Goal: Task Accomplishment & Management: Manage account settings

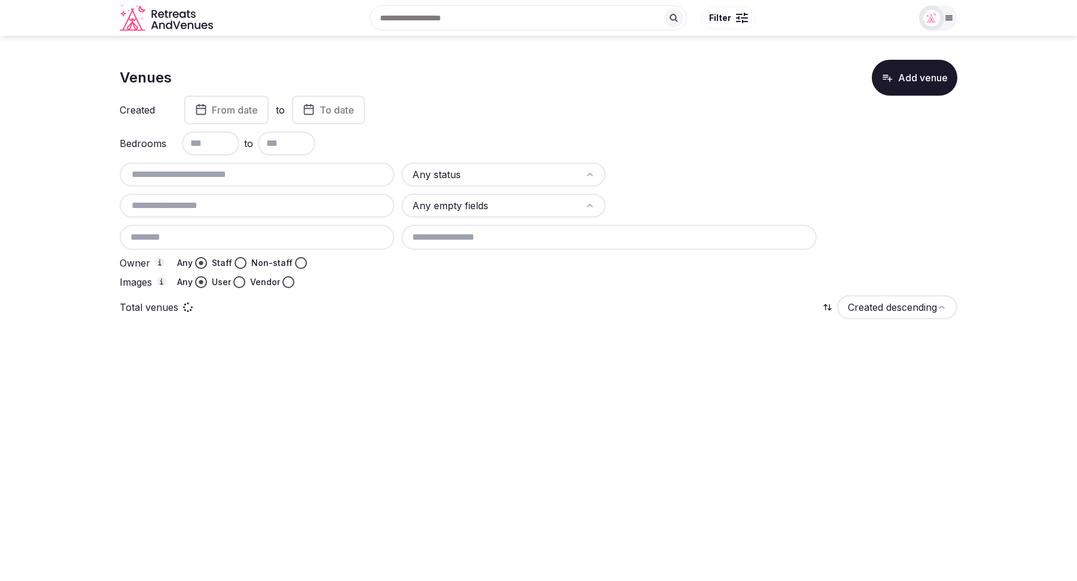
click at [209, 179] on input "text" at bounding box center [256, 174] width 265 height 14
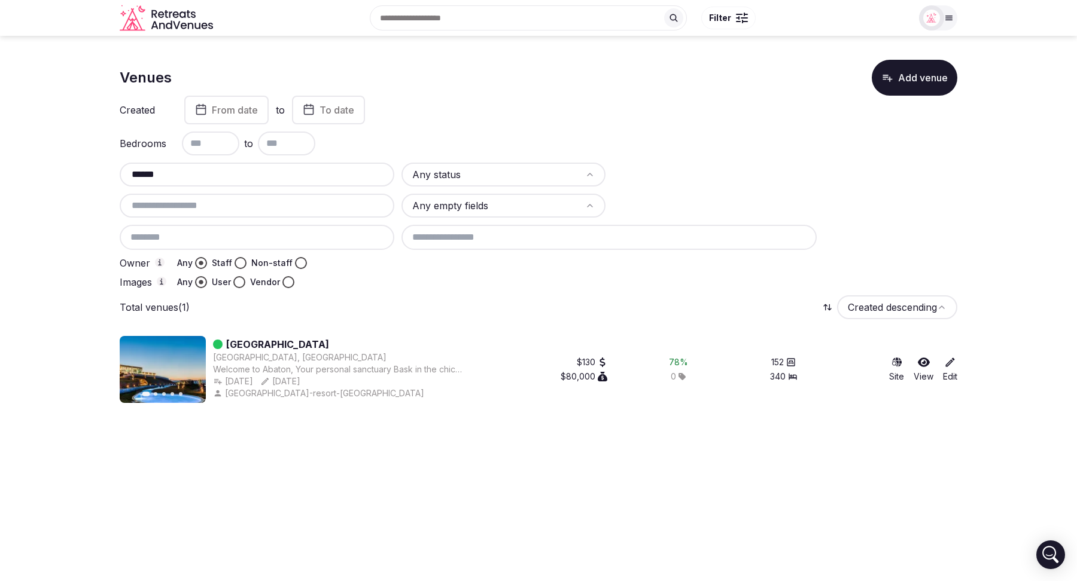
type input "******"
click at [304, 347] on link "Abaton Island Resort & Spa" at bounding box center [277, 344] width 103 height 14
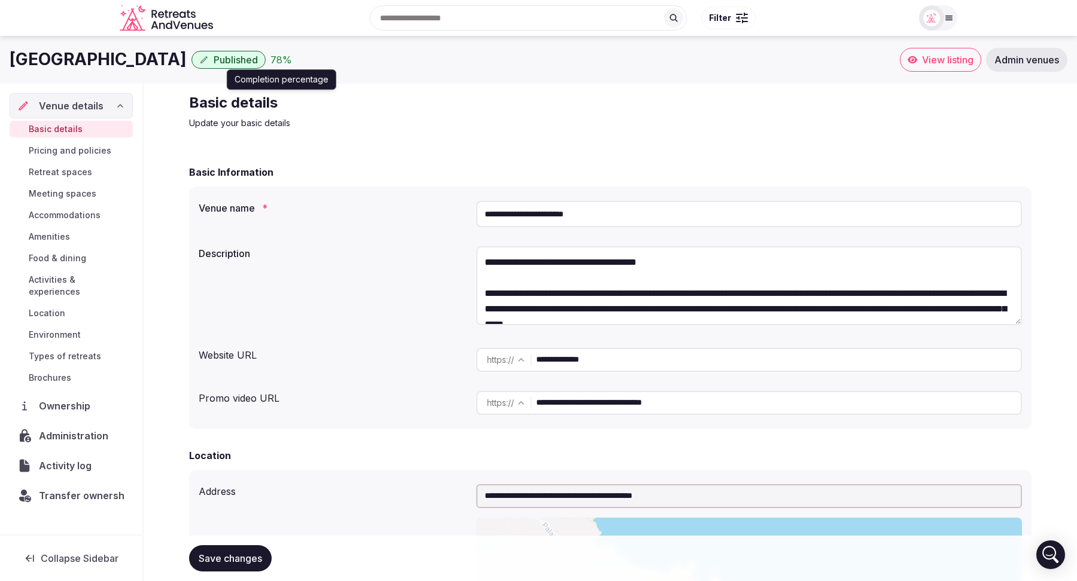
click at [292, 56] on div "78 %" at bounding box center [281, 60] width 22 height 14
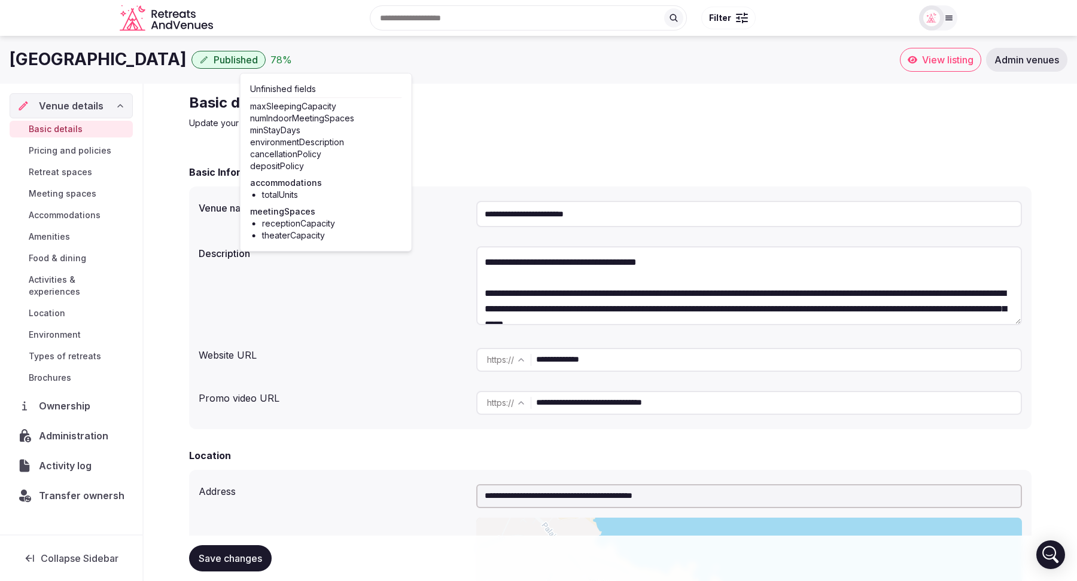
click at [258, 56] on span "Published" at bounding box center [236, 60] width 44 height 12
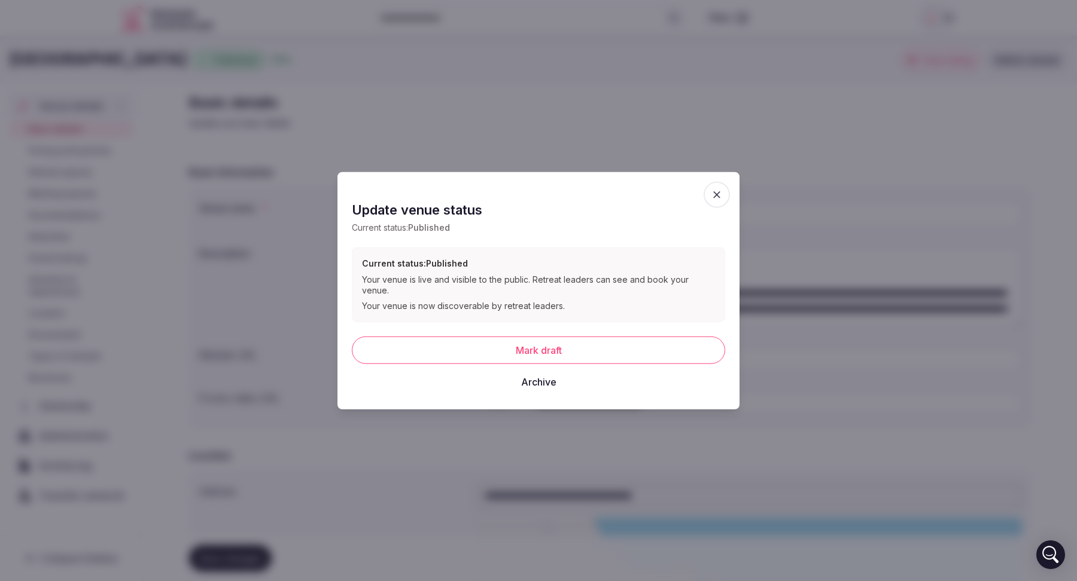
click at [717, 201] on icon "button" at bounding box center [717, 195] width 12 height 12
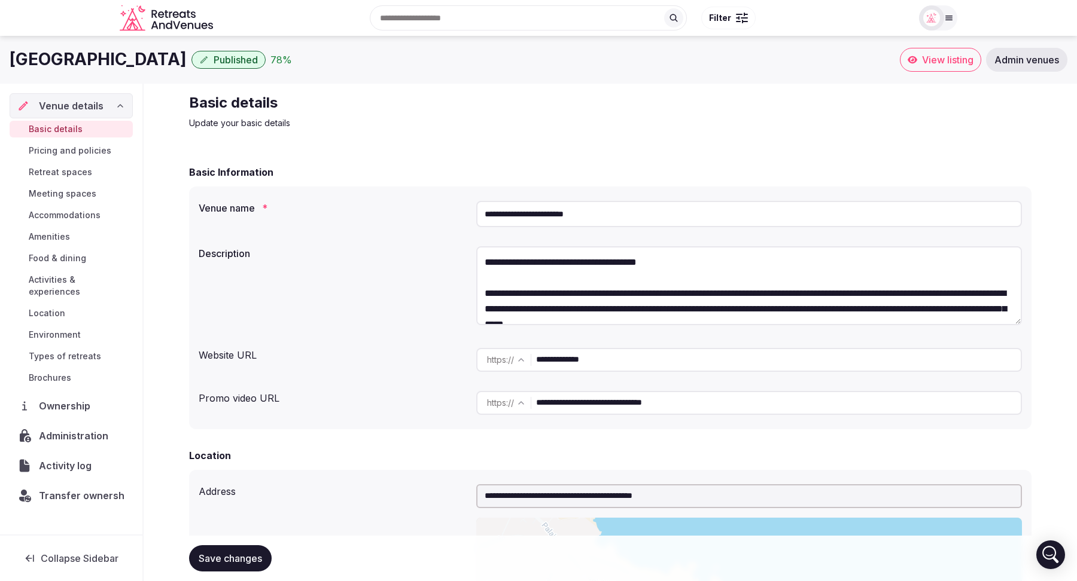
click at [71, 562] on span "Collapse Sidebar" at bounding box center [80, 559] width 78 height 12
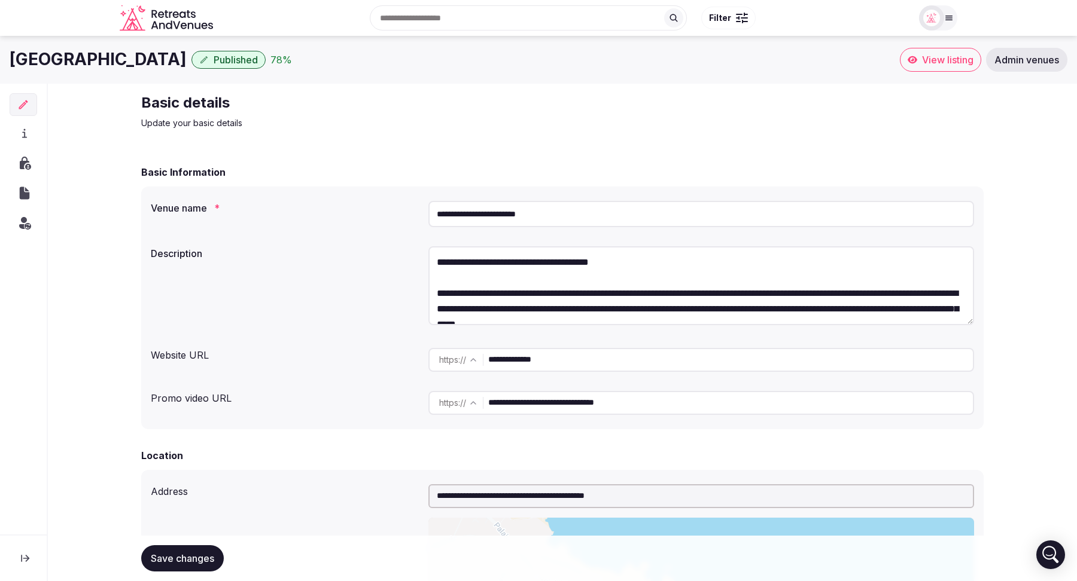
click at [25, 551] on button at bounding box center [25, 558] width 31 height 26
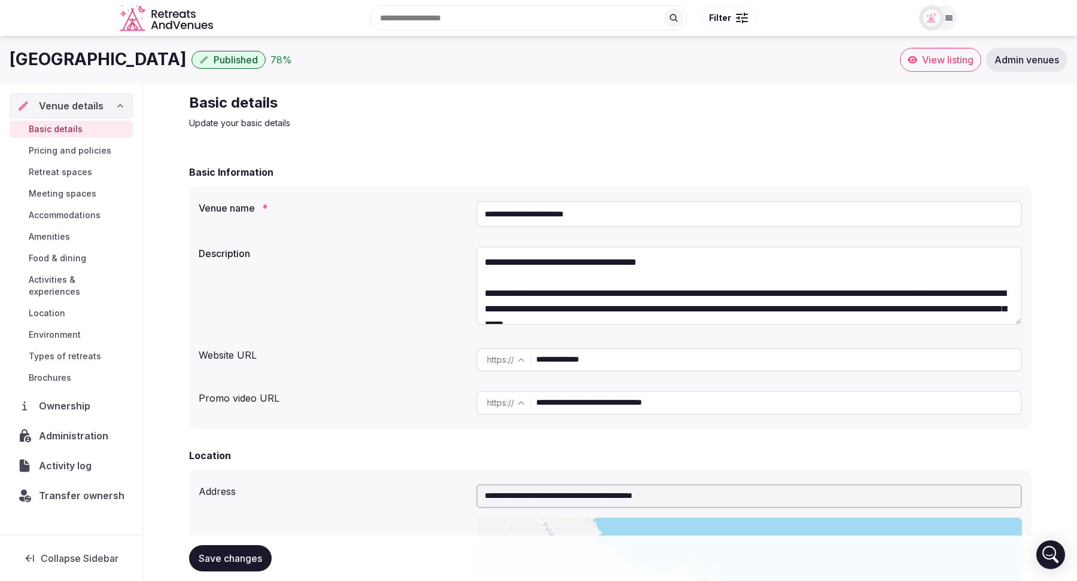
click at [121, 108] on icon at bounding box center [120, 106] width 10 height 10
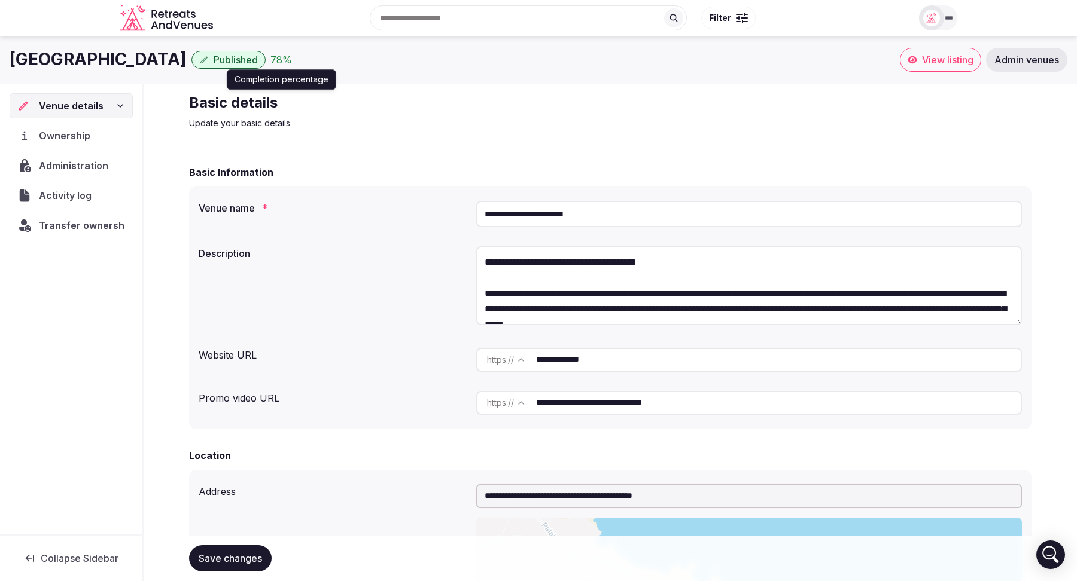
click at [292, 59] on div "78 %" at bounding box center [281, 60] width 22 height 14
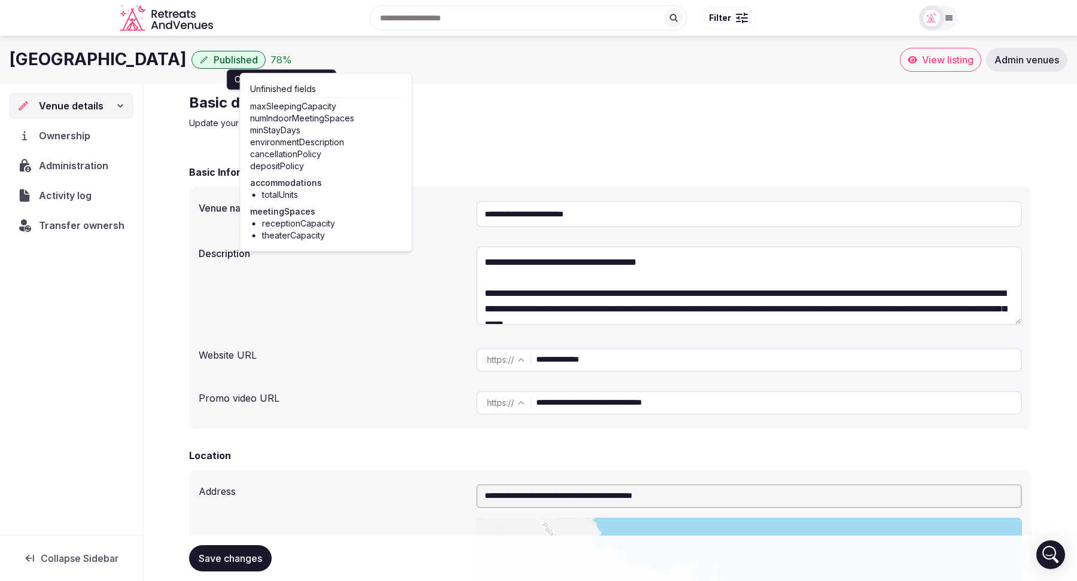
click at [292, 58] on div "78 %" at bounding box center [281, 60] width 22 height 14
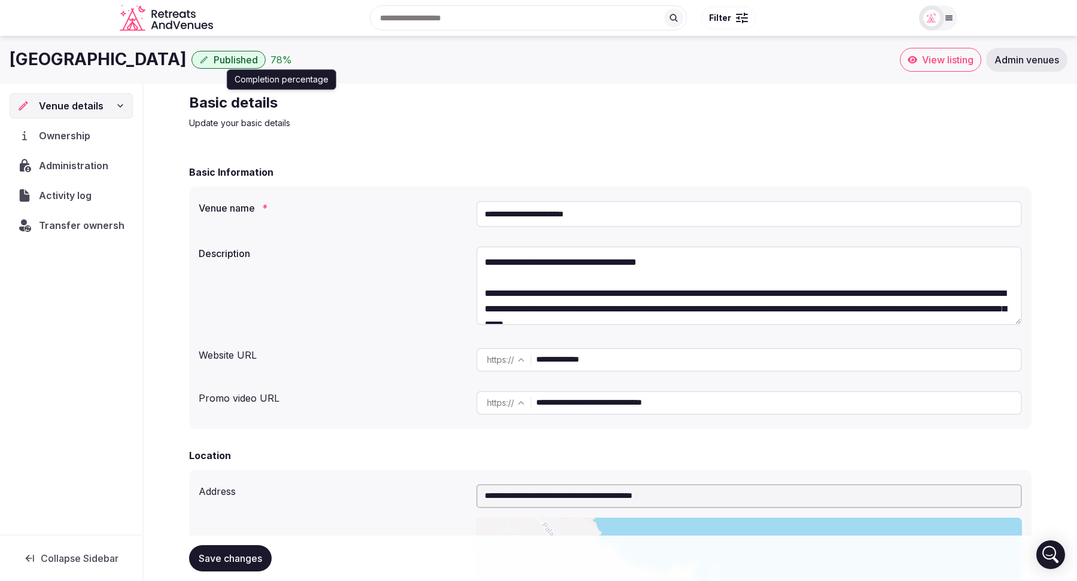
click at [292, 63] on div "78 %" at bounding box center [281, 60] width 22 height 14
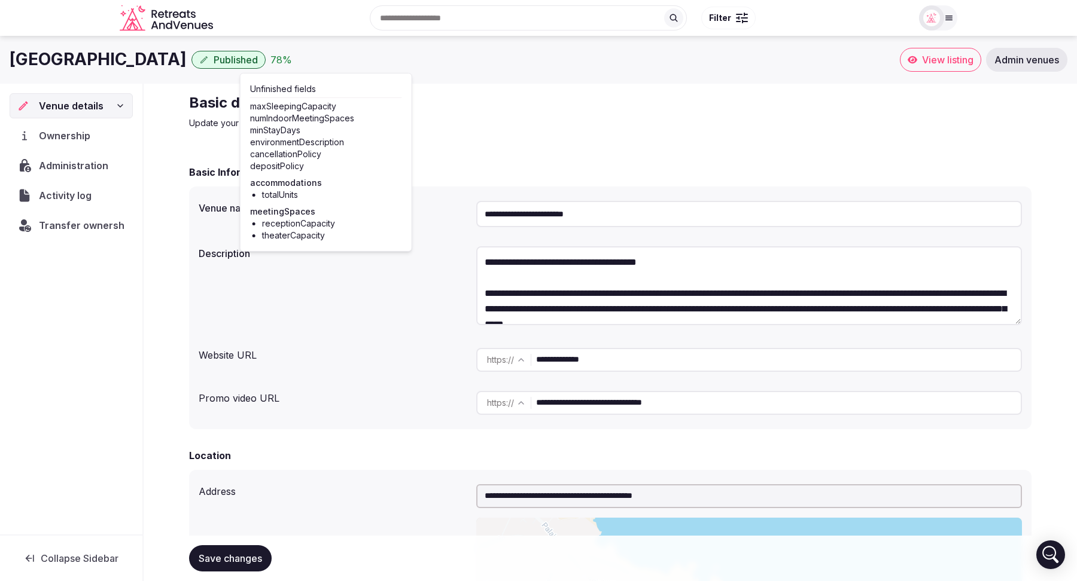
click at [426, 123] on p "Update your basic details" at bounding box center [390, 123] width 402 height 12
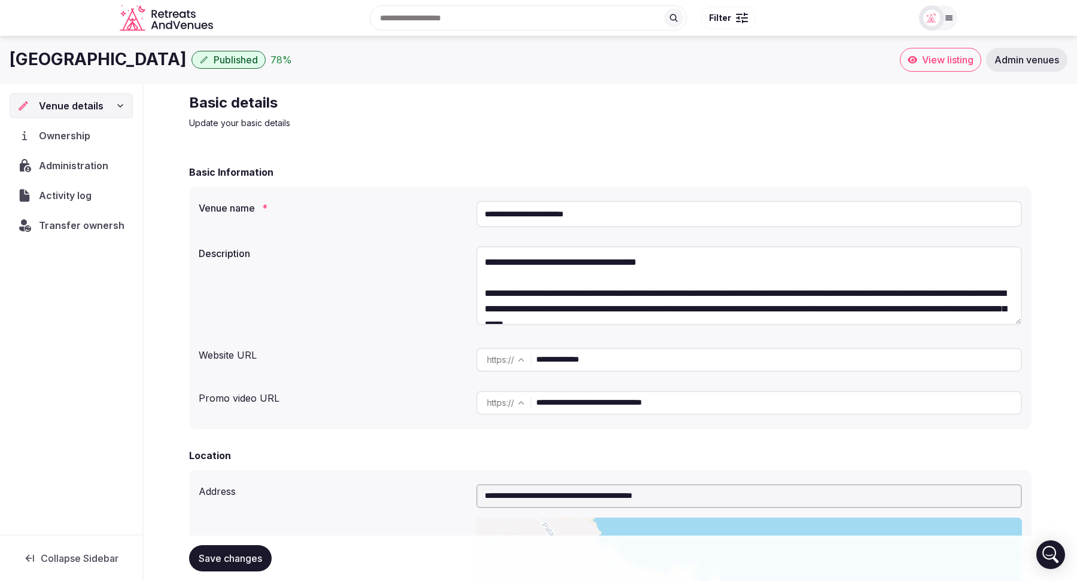
click at [292, 65] on div "78 %" at bounding box center [281, 60] width 22 height 14
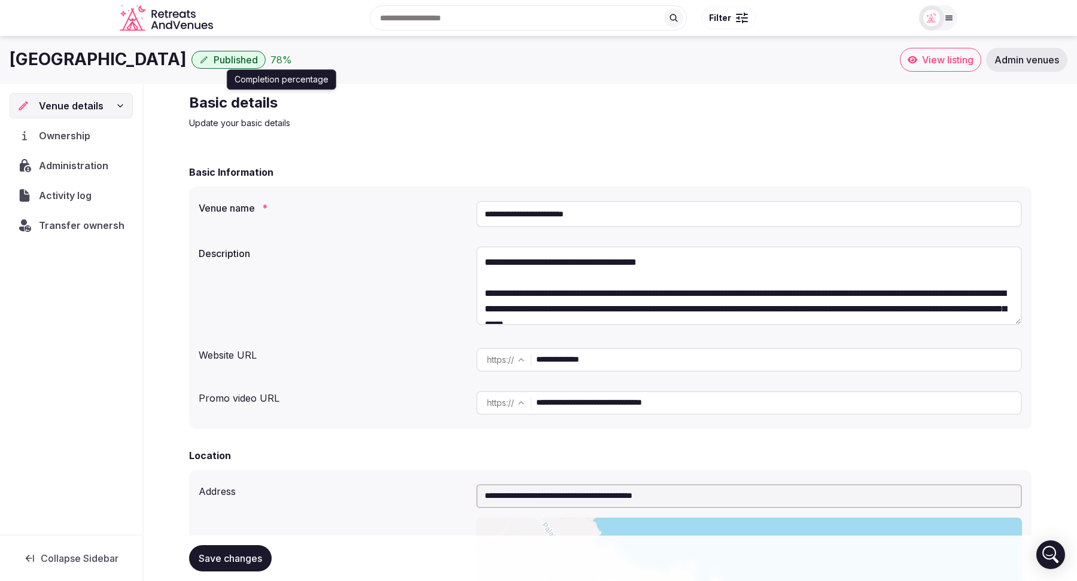
click at [292, 62] on div "78 %" at bounding box center [281, 60] width 22 height 14
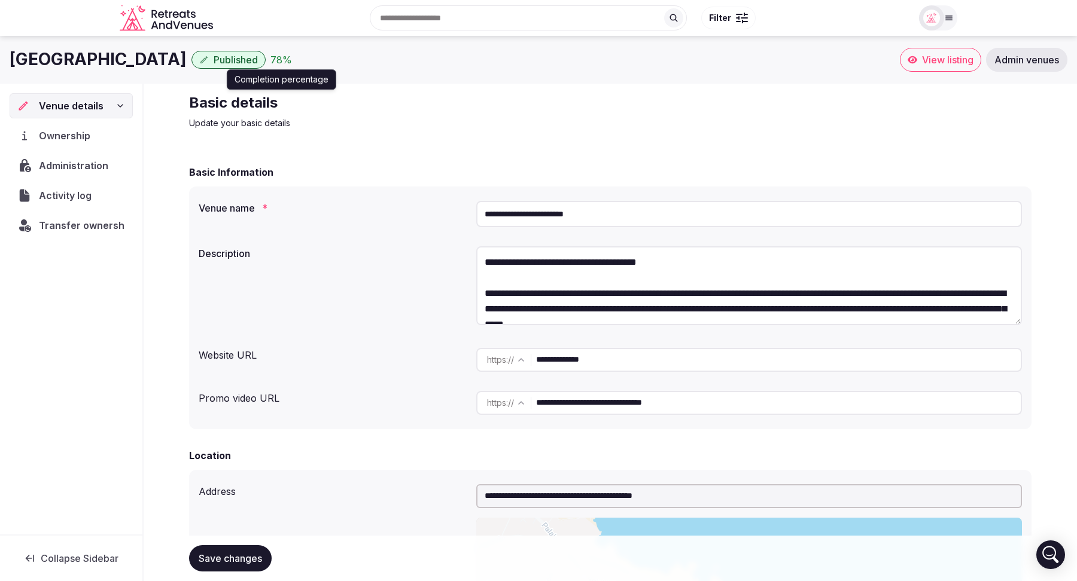
click at [292, 57] on div "78 %" at bounding box center [281, 60] width 22 height 14
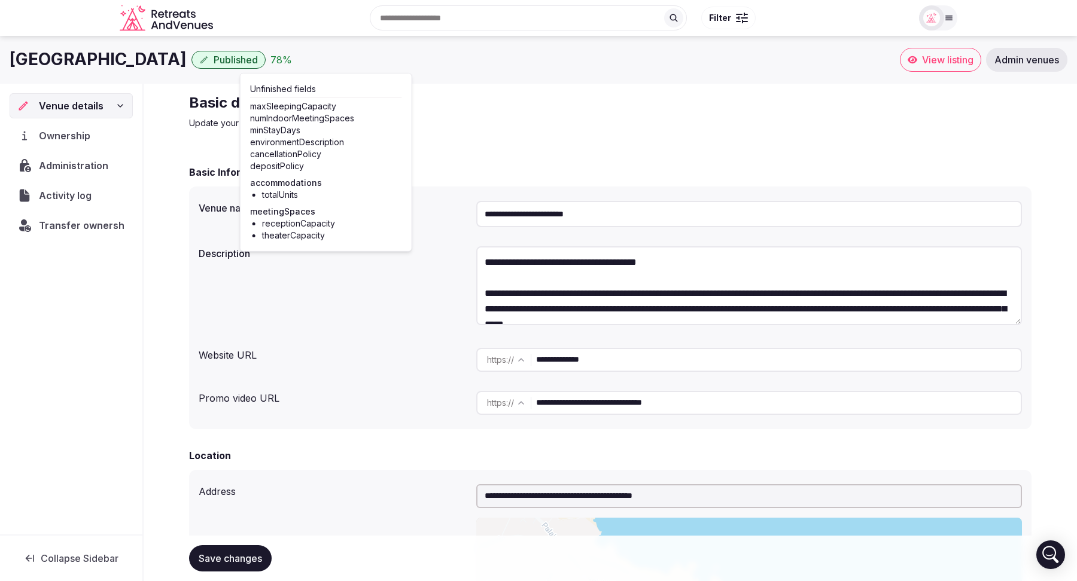
click at [292, 57] on div "78 %" at bounding box center [281, 60] width 22 height 14
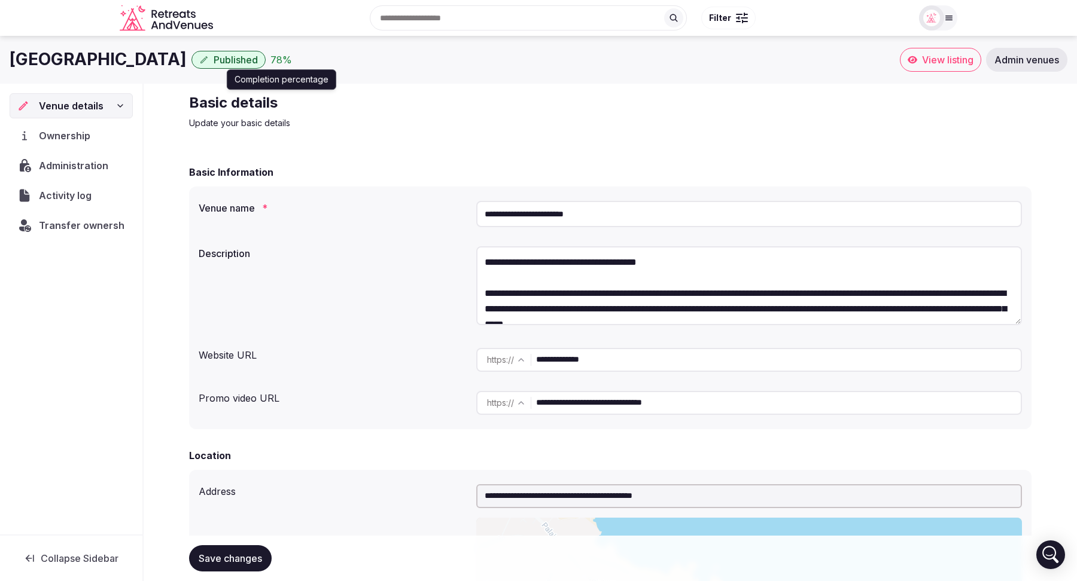
click at [292, 61] on div "78 %" at bounding box center [281, 60] width 22 height 14
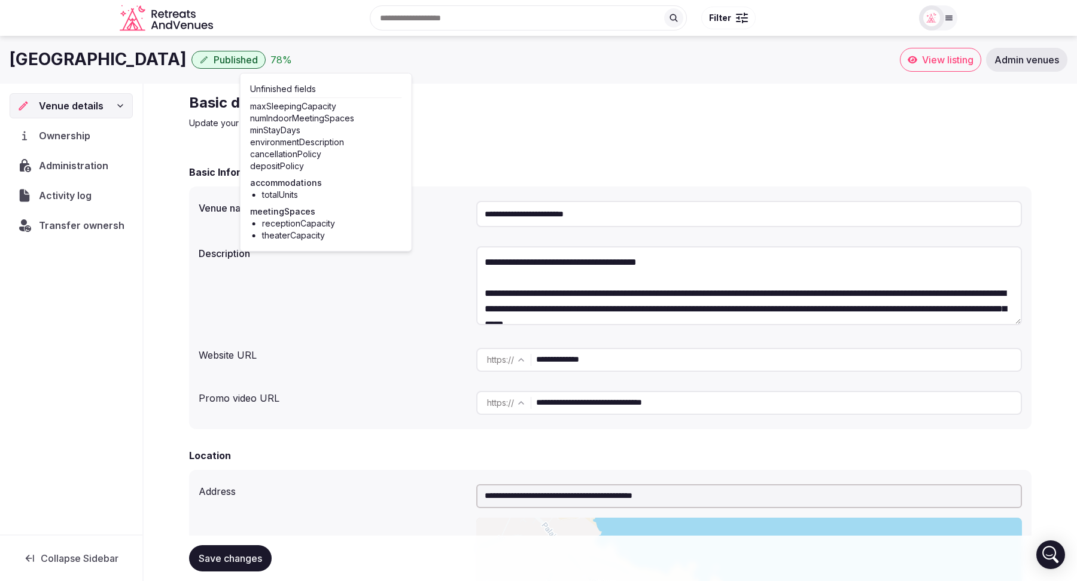
click at [406, 125] on div "Unfinished fields maxSleepingCapacity numIndoorMeetingSpaces minStayDays enviro…" at bounding box center [326, 162] width 172 height 179
click at [438, 125] on p "Update your basic details" at bounding box center [390, 123] width 402 height 12
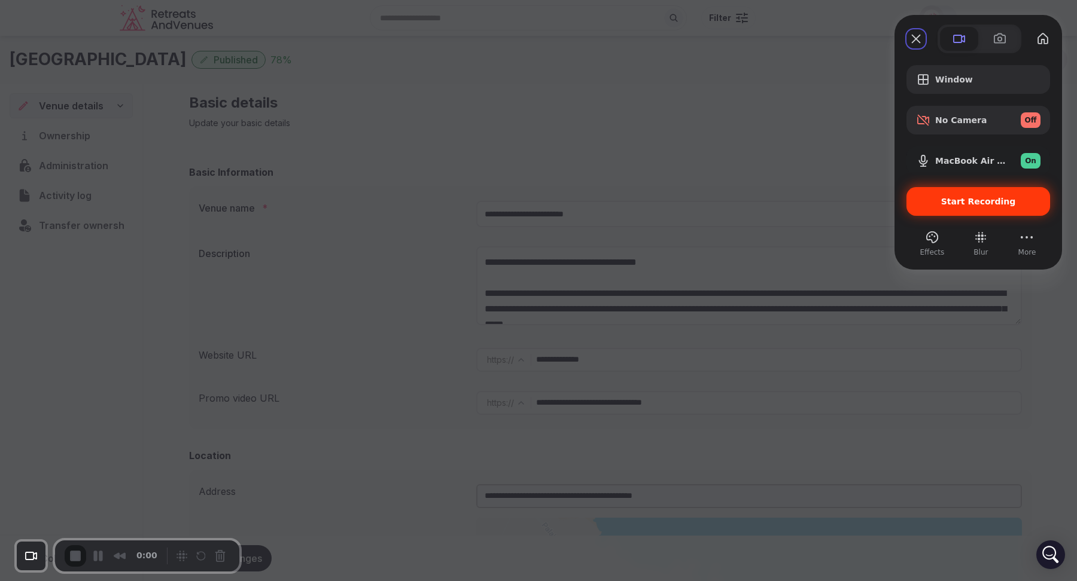
click at [945, 203] on span "Start Recording" at bounding box center [978, 202] width 124 height 10
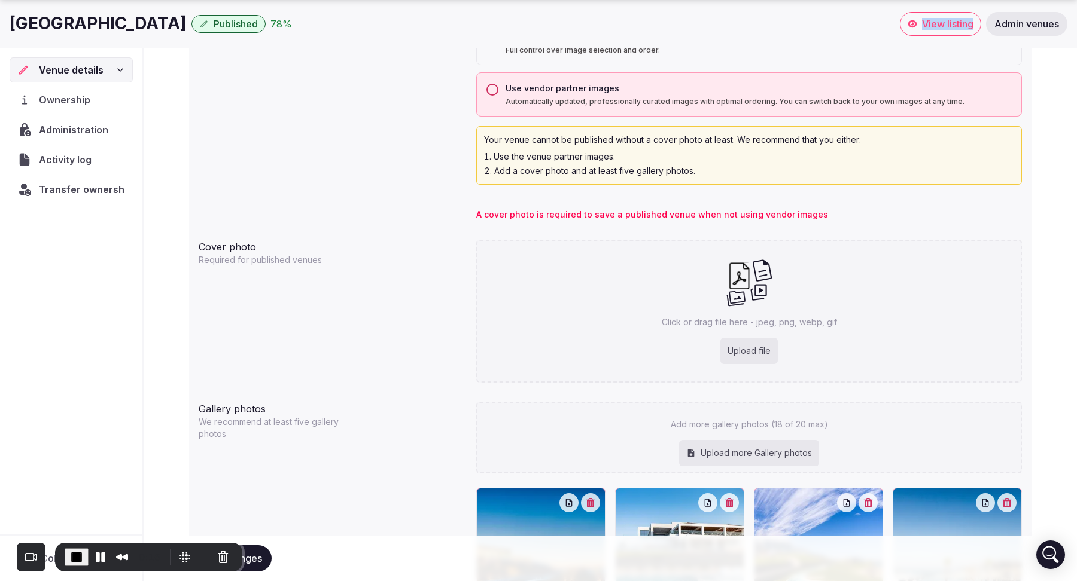
scroll to position [1048, 0]
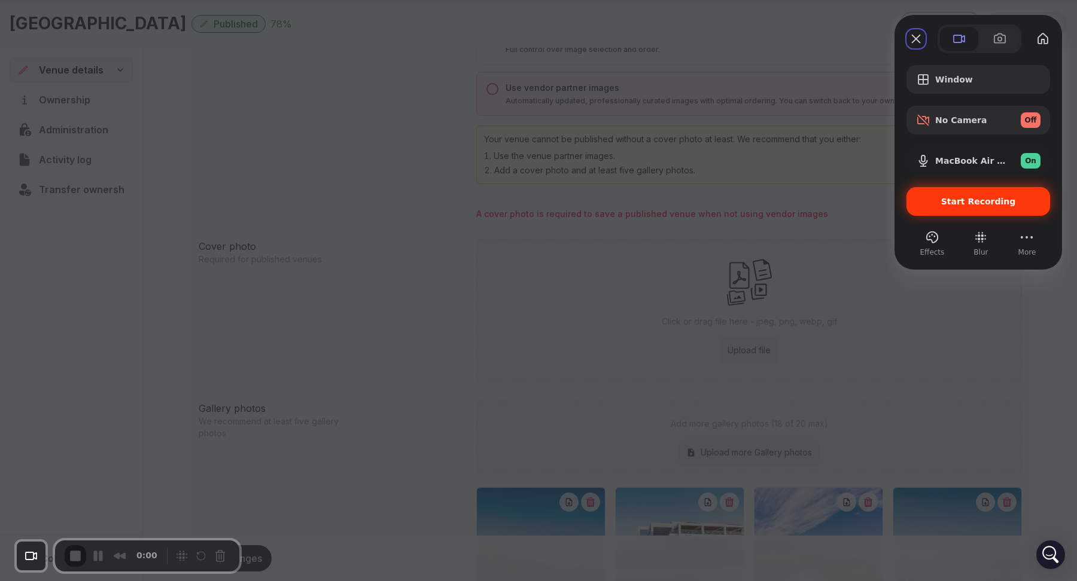
click at [965, 195] on div "Start Recording" at bounding box center [978, 201] width 144 height 29
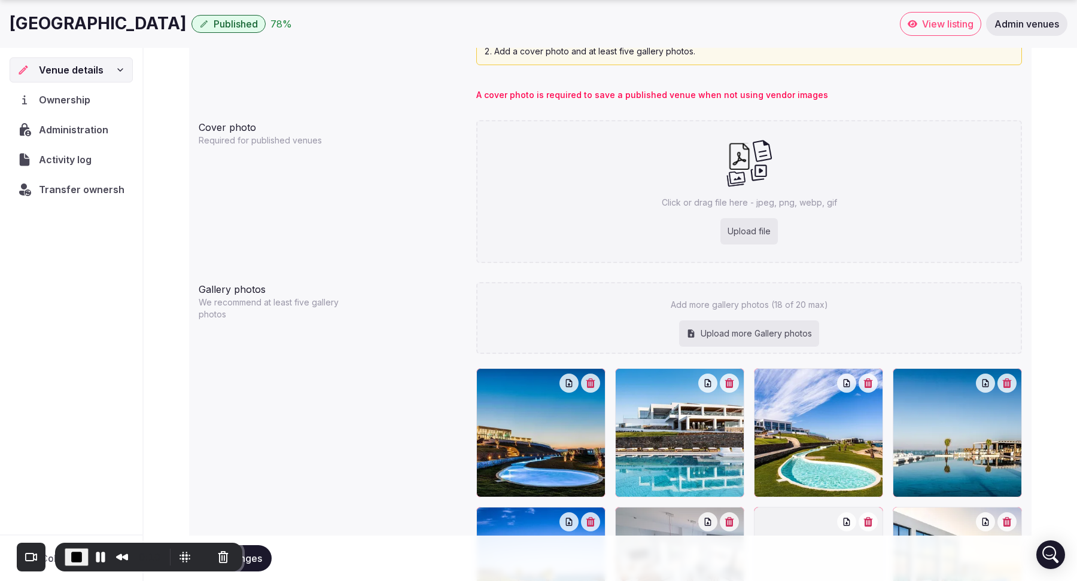
scroll to position [1170, 0]
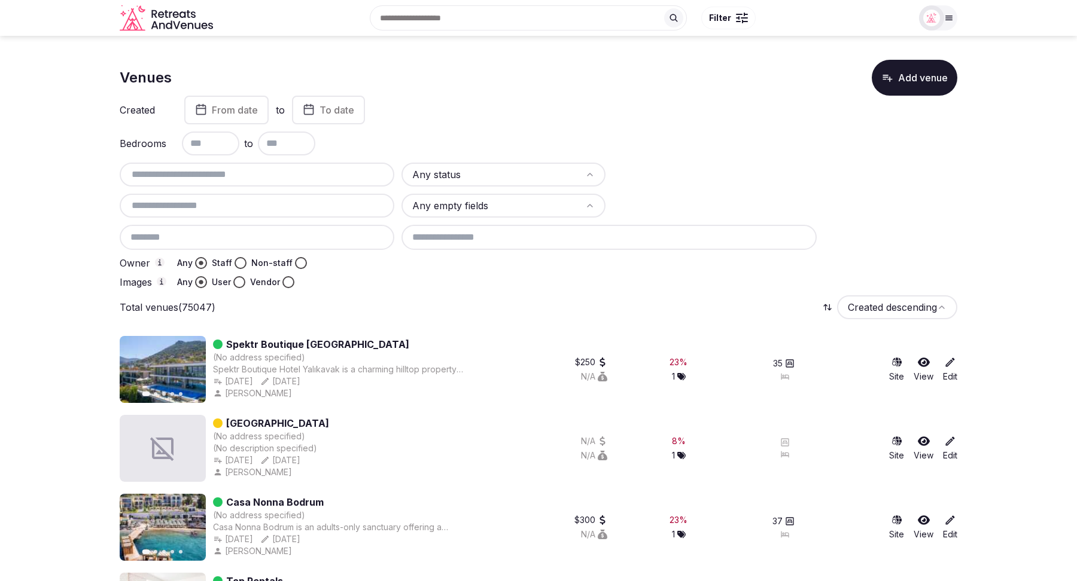
click at [211, 173] on input "text" at bounding box center [256, 174] width 265 height 14
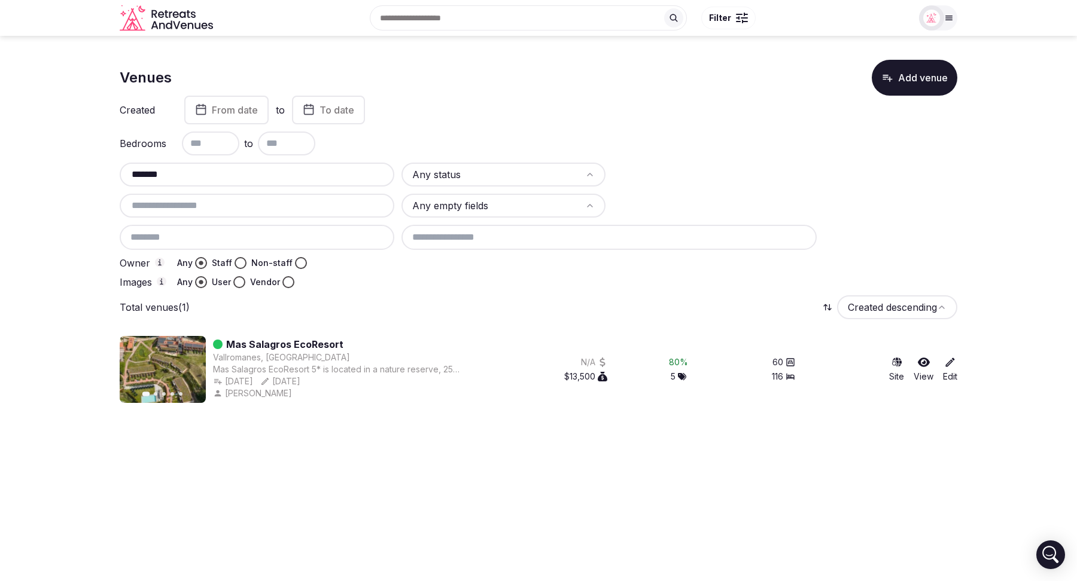
click at [203, 178] on input "*******" at bounding box center [256, 174] width 265 height 14
type input "*"
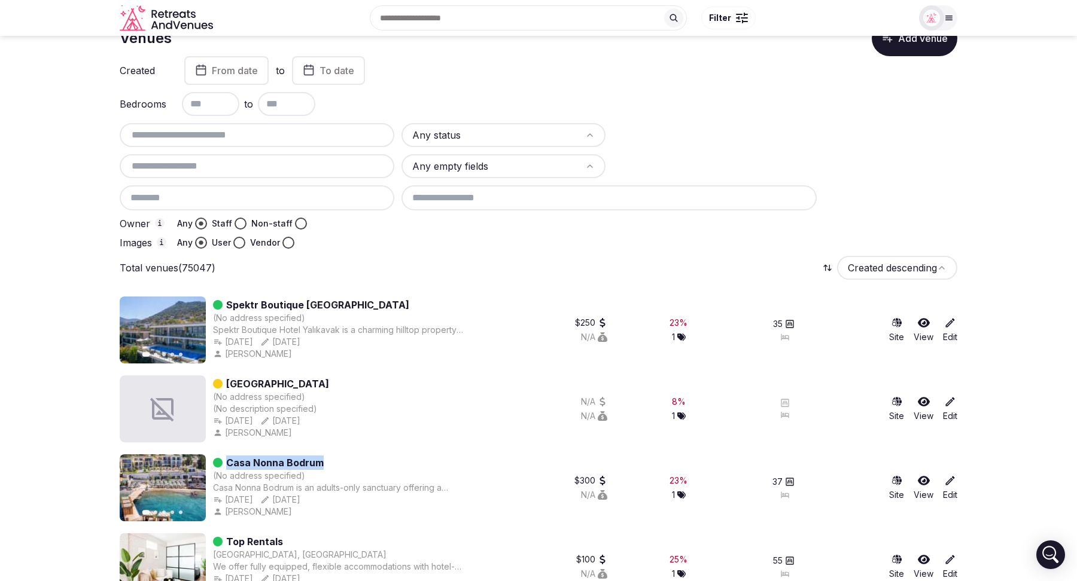
scroll to position [58, 0]
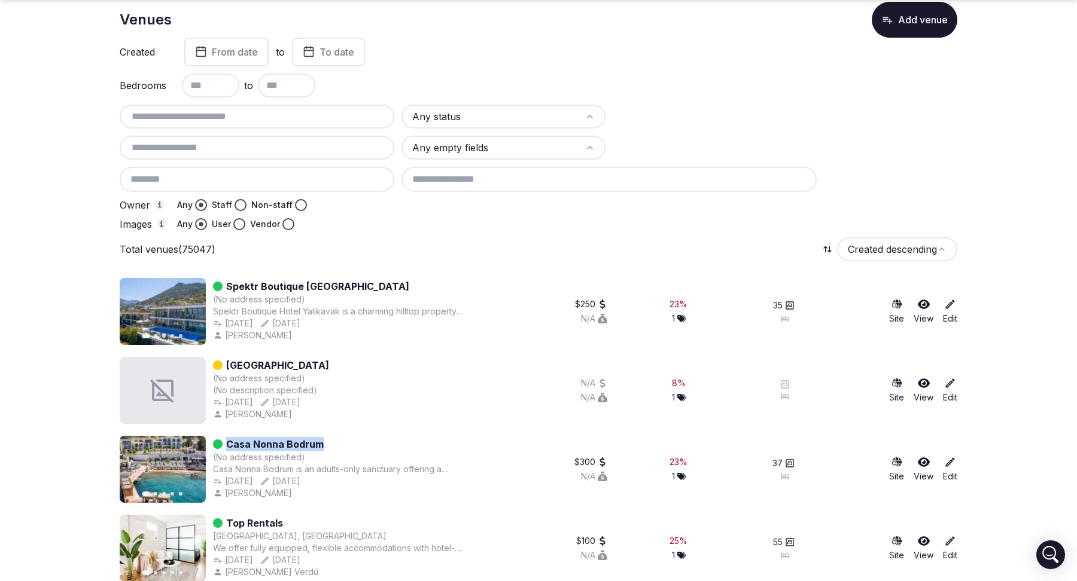
click at [242, 203] on button "Staff" at bounding box center [240, 205] width 12 height 12
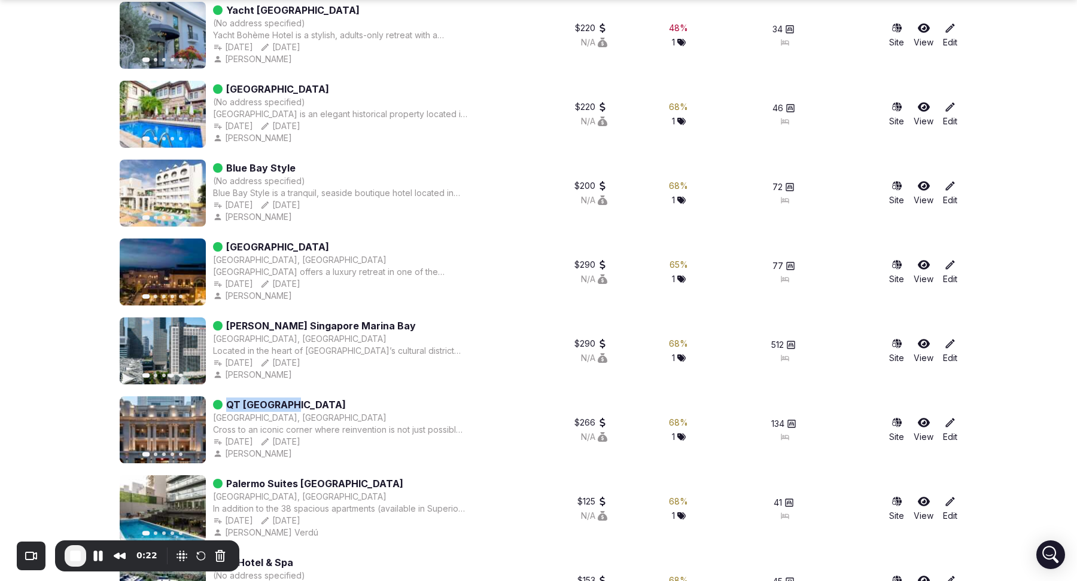
scroll to position [6277, 0]
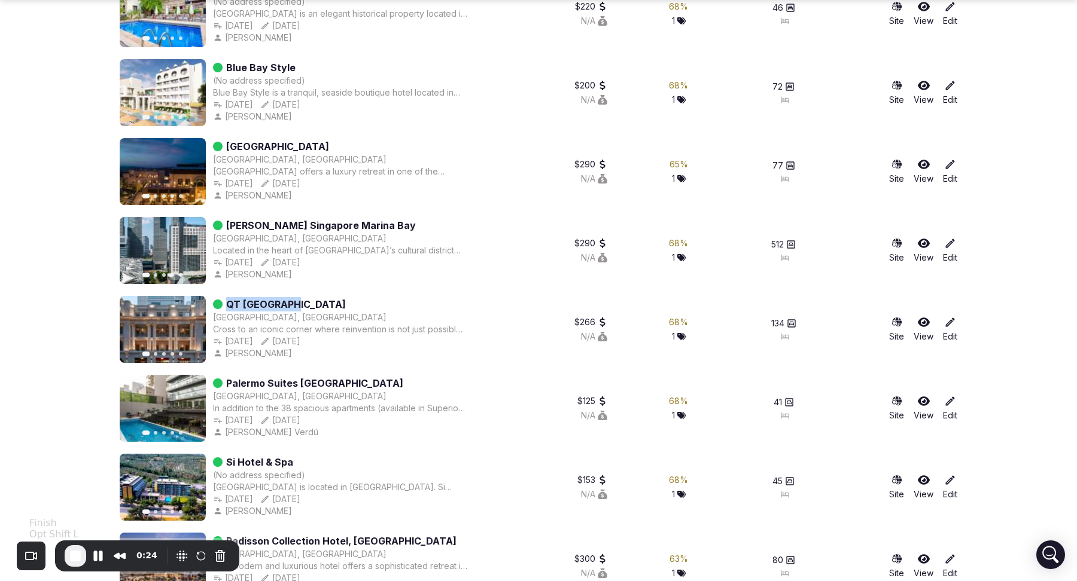
click at [77, 548] on button "End Recording" at bounding box center [76, 556] width 22 height 22
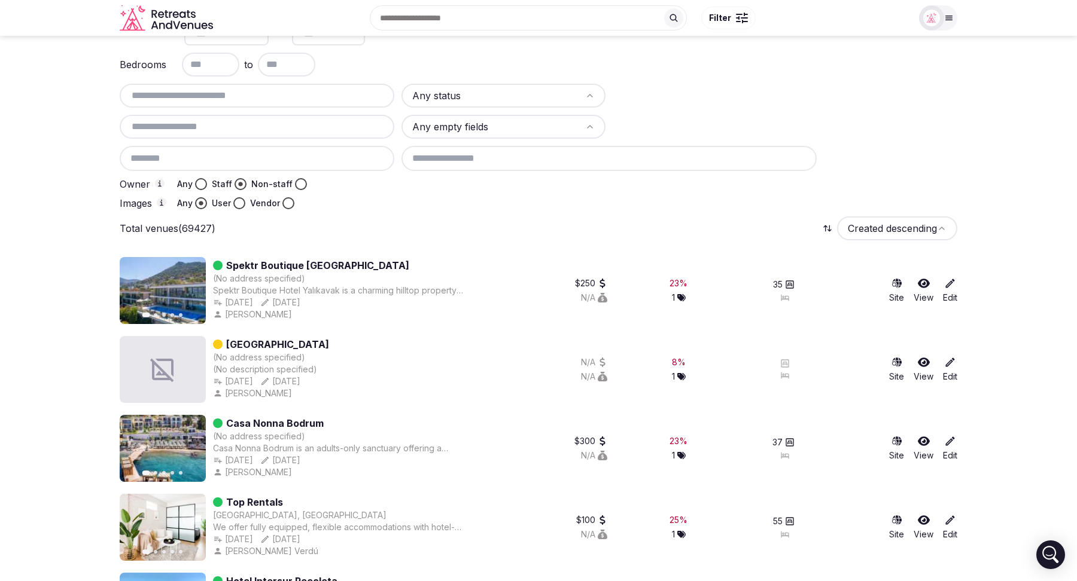
scroll to position [0, 0]
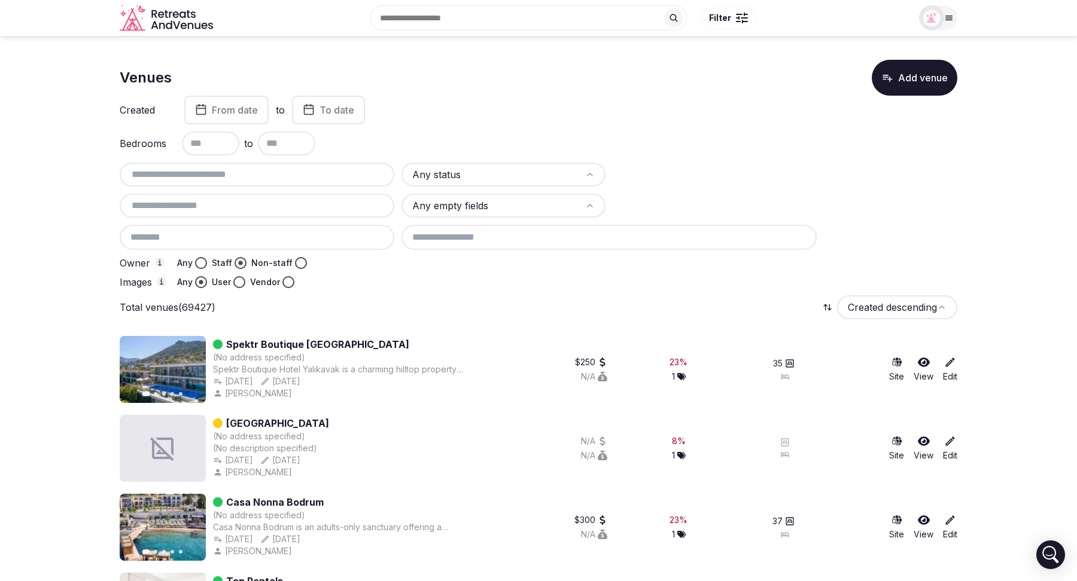
click at [243, 281] on button "User" at bounding box center [239, 282] width 12 height 12
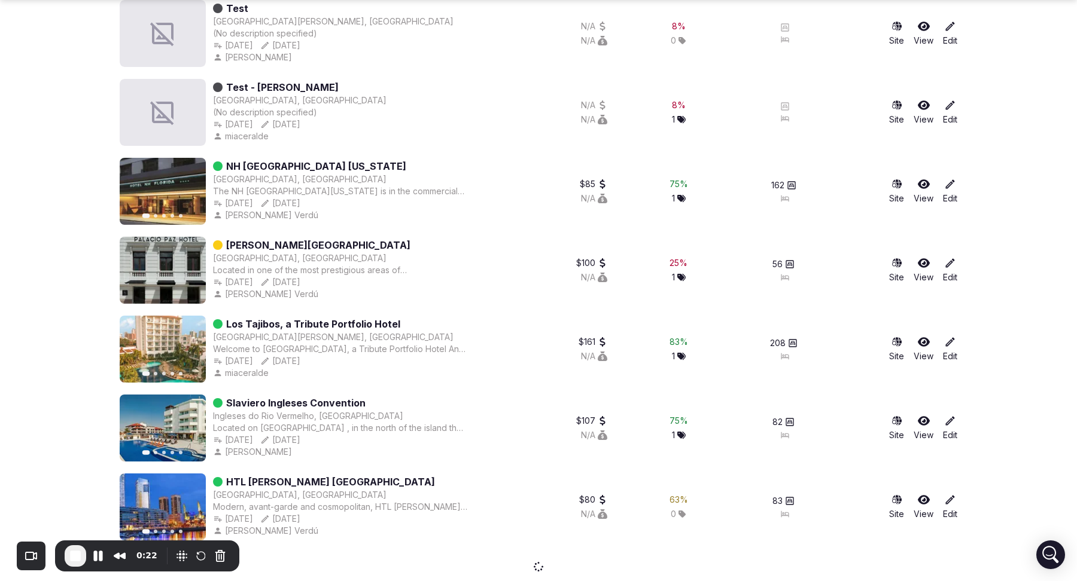
scroll to position [1395, 0]
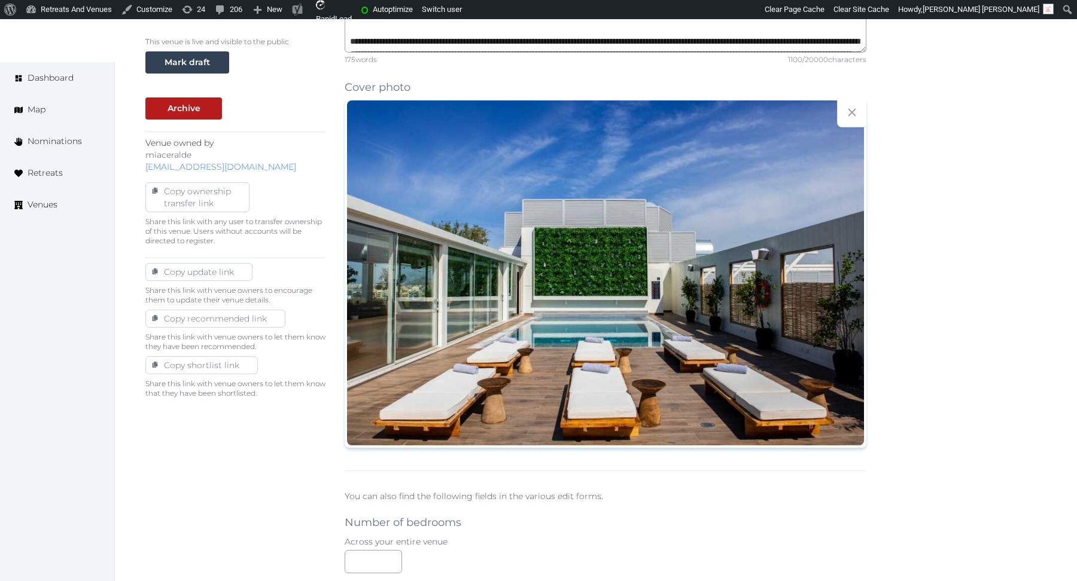
scroll to position [242, 0]
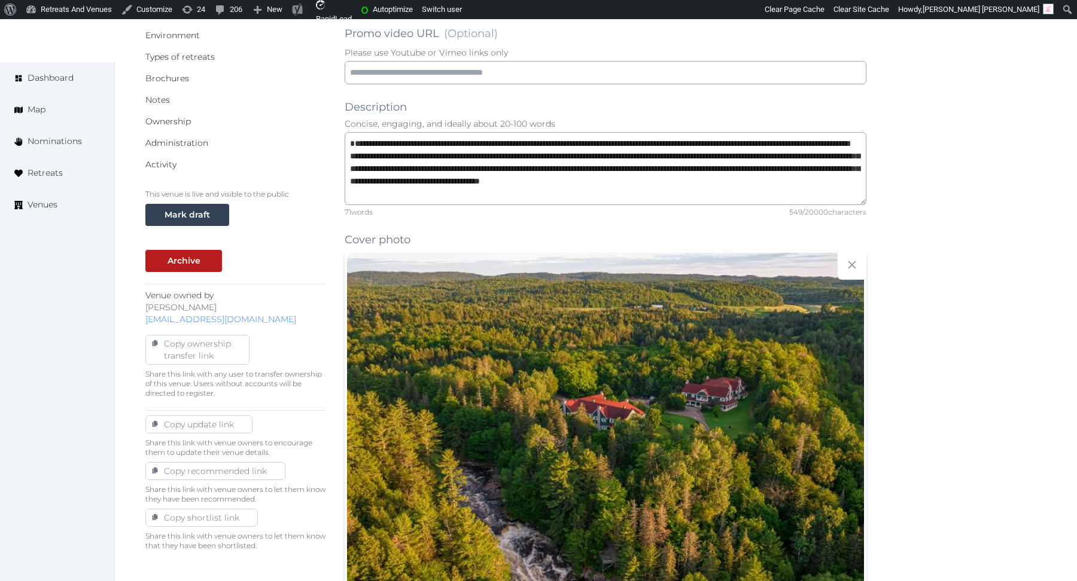
scroll to position [214, 0]
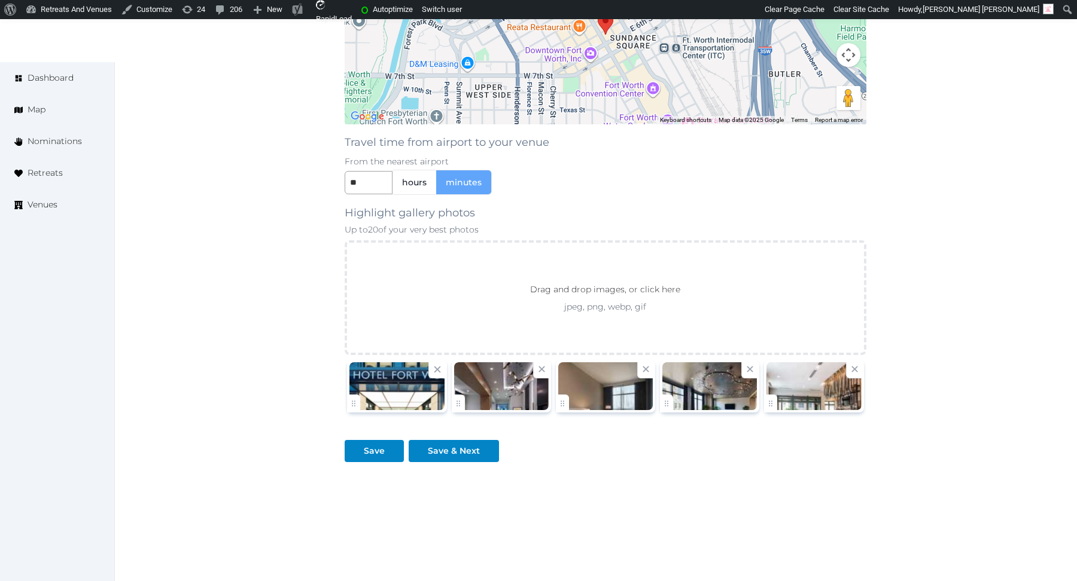
scroll to position [1223, 0]
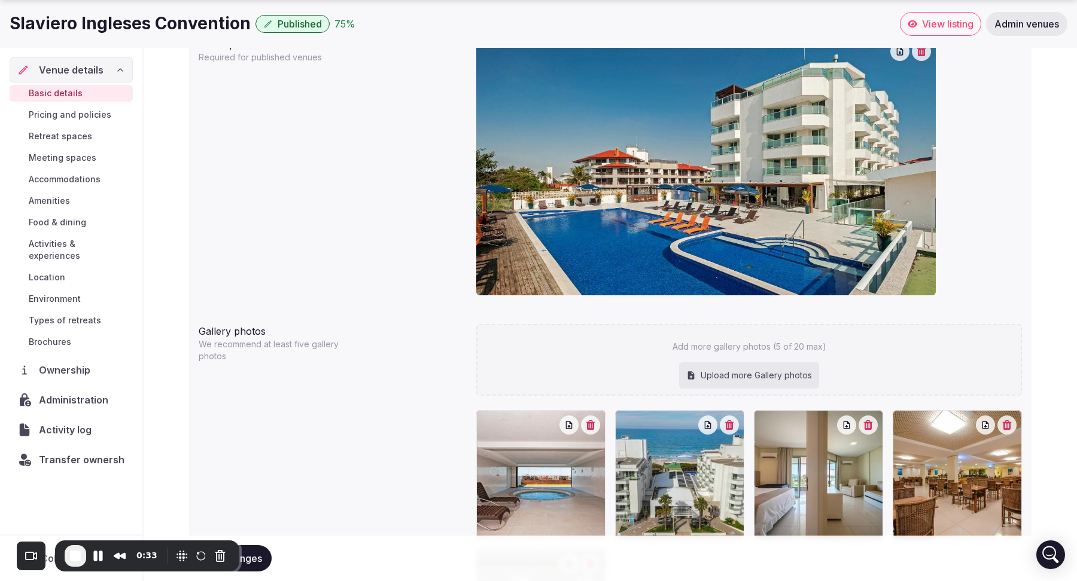
scroll to position [1032, 0]
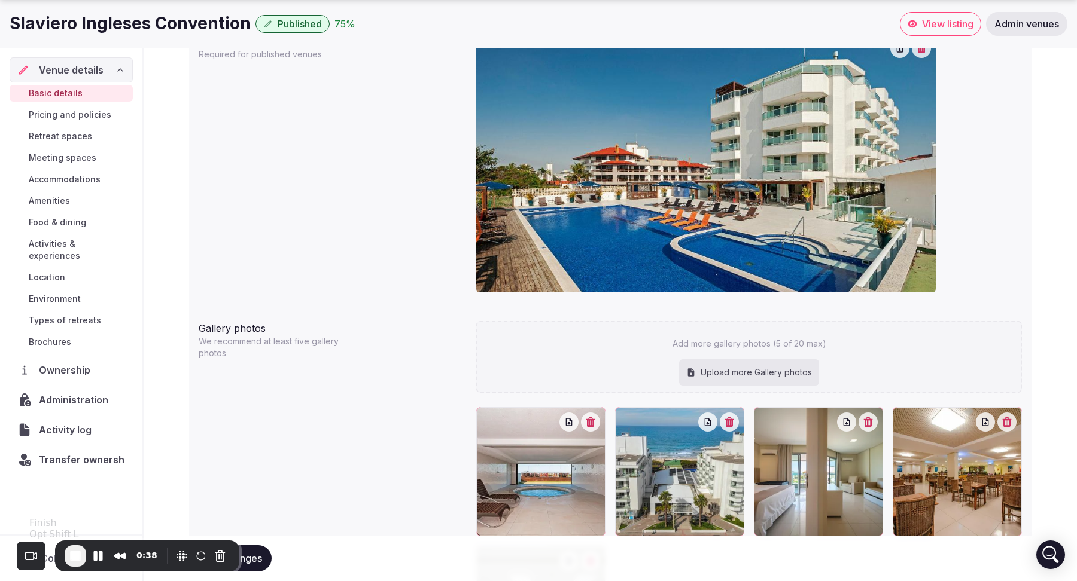
click at [77, 550] on span "End Recording" at bounding box center [75, 556] width 14 height 14
